Goal: Task Accomplishment & Management: Manage account settings

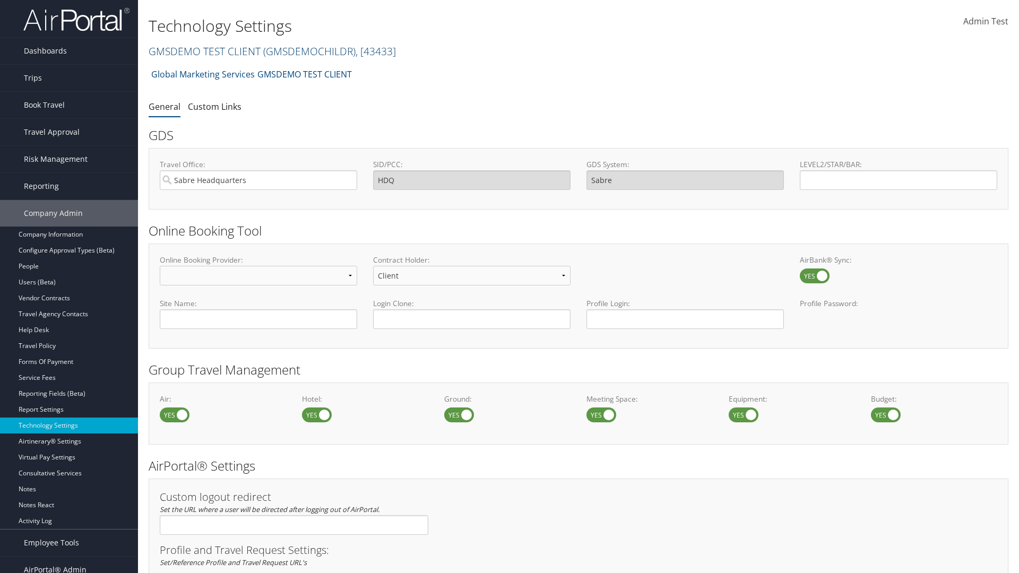
click at [204, 51] on link "GMSDEMO TEST CLIENT ( GMSDEMOCHILDR ) , [ 43433 ]" at bounding box center [272, 51] width 247 height 14
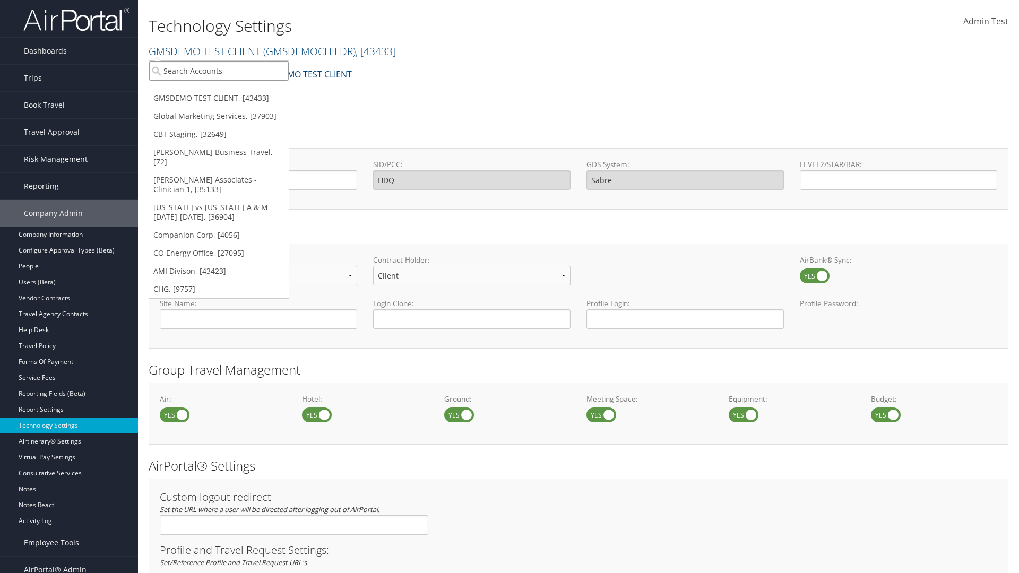
click at [219, 71] on input "search" at bounding box center [219, 71] width 140 height 20
type input "GMSDEMO TEST CLIENT"
click at [248, 90] on div "GMSDEMO TEST CLIENT (GMSDEMOCHILDR), [43433]" at bounding box center [248, 90] width 210 height 10
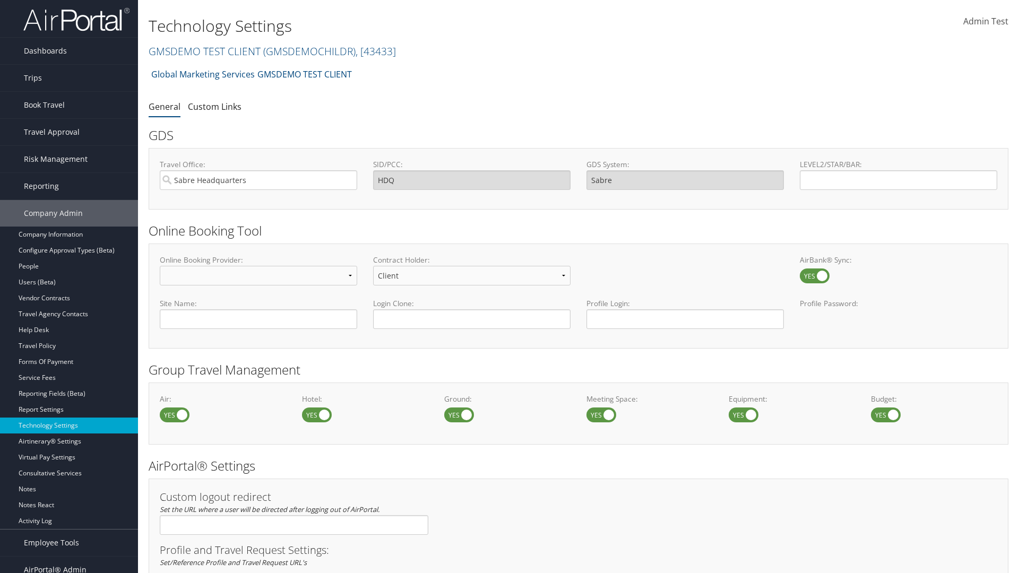
scroll to position [359, 0]
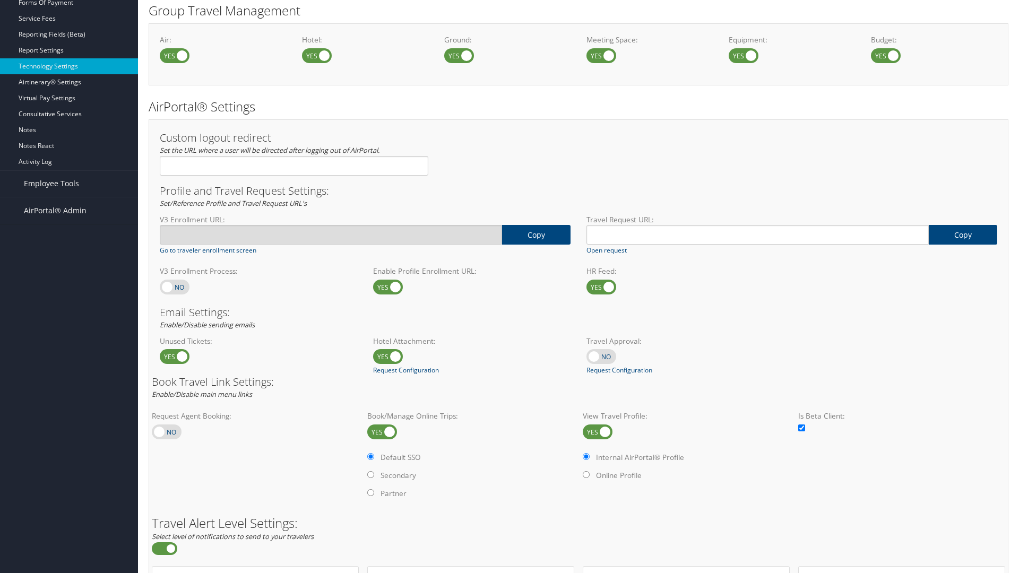
click at [175, 287] on label at bounding box center [175, 287] width 30 height 15
click at [172, 287] on input "checkbox" at bounding box center [168, 287] width 7 height 7
checkbox input "true"
type input "[URL][DOMAIN_NAME]"
click at [175, 287] on label at bounding box center [175, 287] width 30 height 15
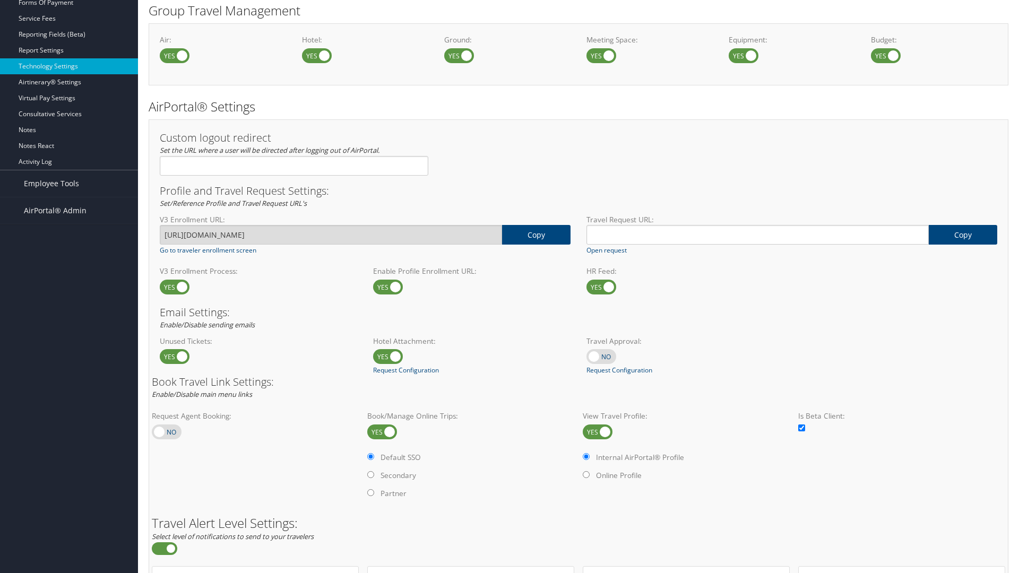
click at [172, 287] on input "checkbox" at bounding box center [168, 287] width 7 height 7
checkbox input "false"
